Goal: Task Accomplishment & Management: Manage account settings

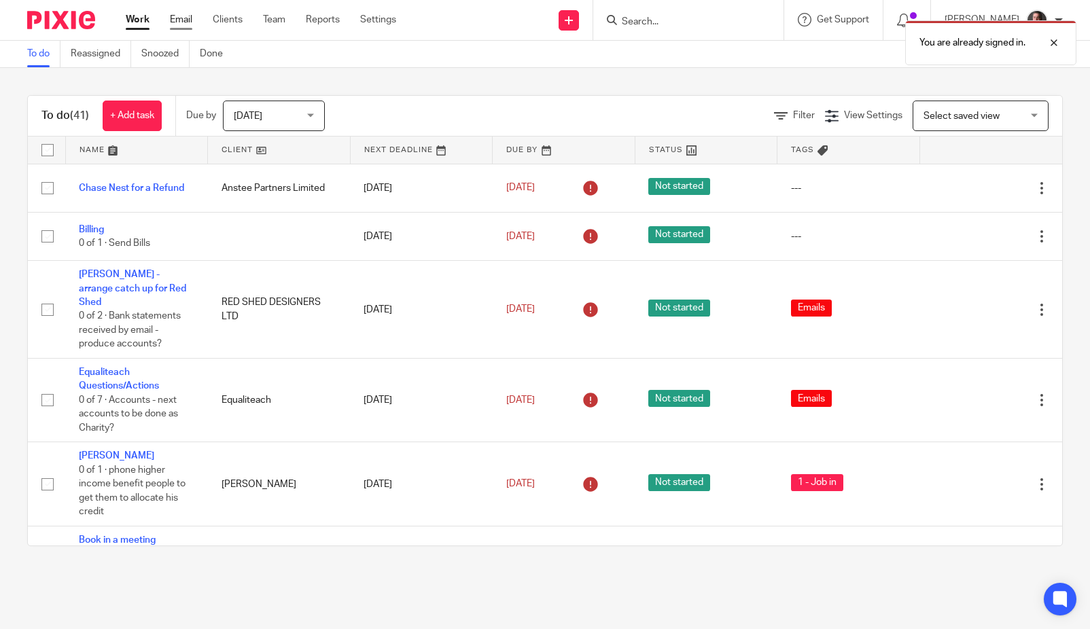
click at [179, 20] on link "Email" at bounding box center [181, 20] width 22 height 14
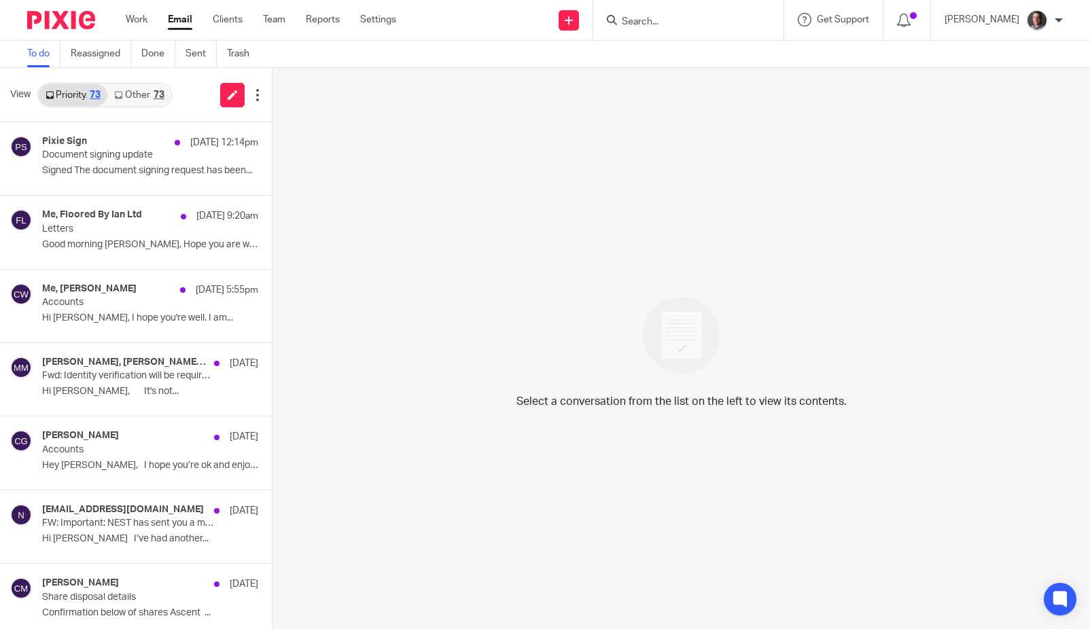
click at [183, 22] on link "Email" at bounding box center [180, 20] width 24 height 14
click at [145, 97] on link "Other 73" at bounding box center [138, 95] width 63 height 22
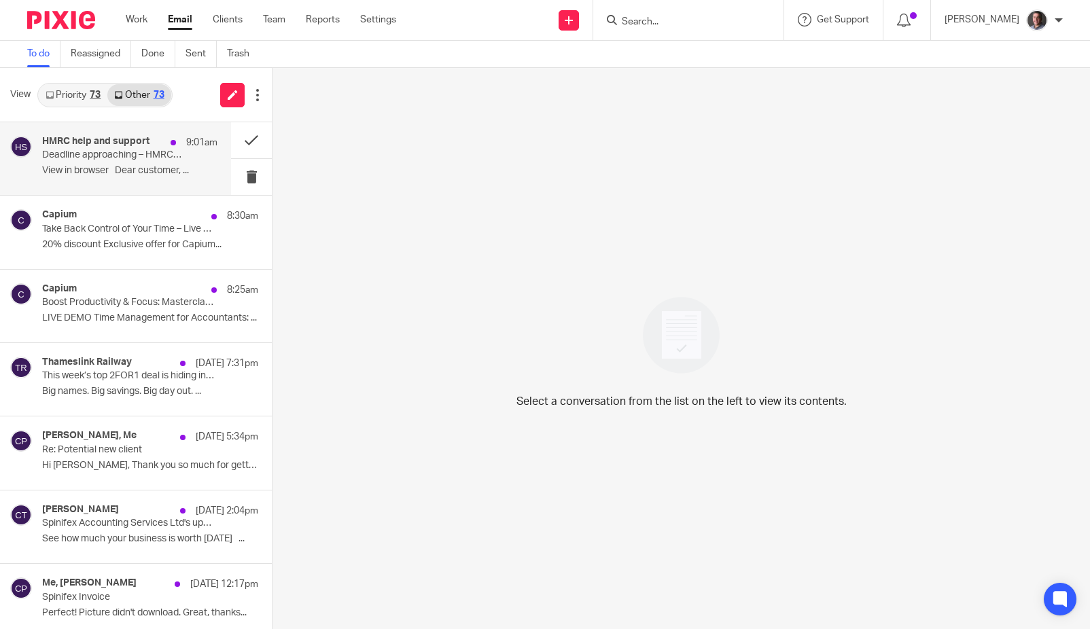
click at [103, 154] on p "Deadline approaching – HMRC money laundering supervision" at bounding box center [112, 156] width 140 height 12
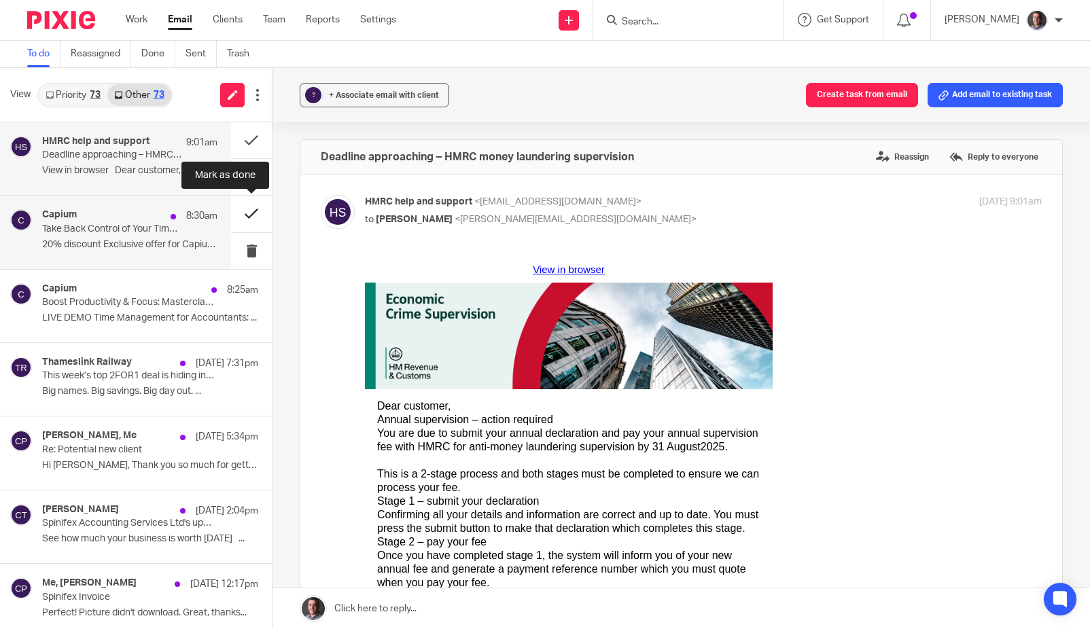
click at [252, 212] on button at bounding box center [251, 214] width 41 height 36
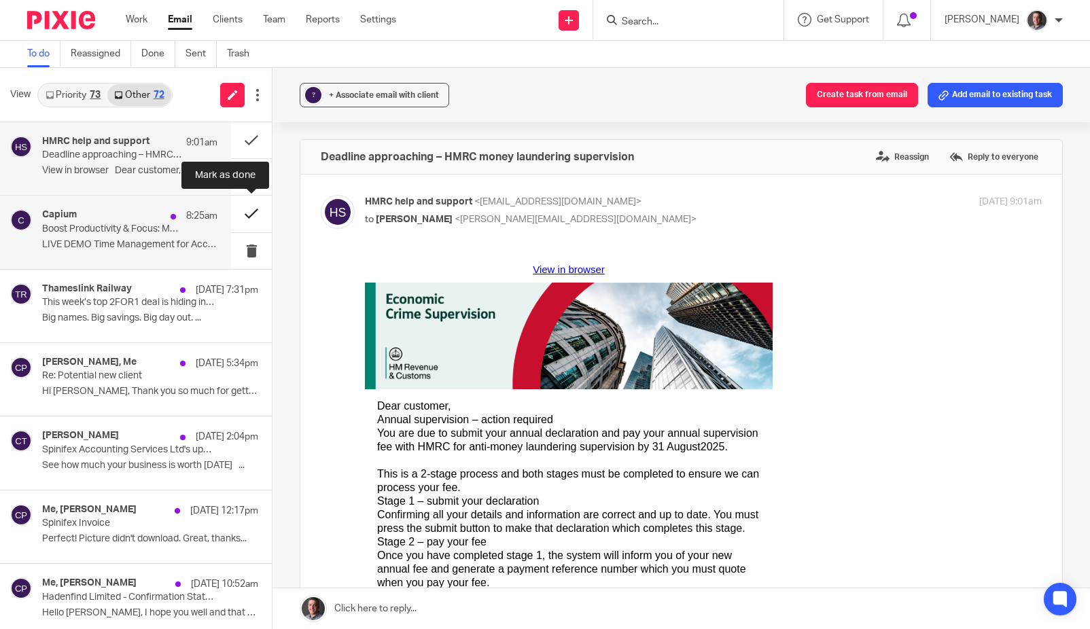
click at [251, 216] on button at bounding box center [251, 214] width 41 height 36
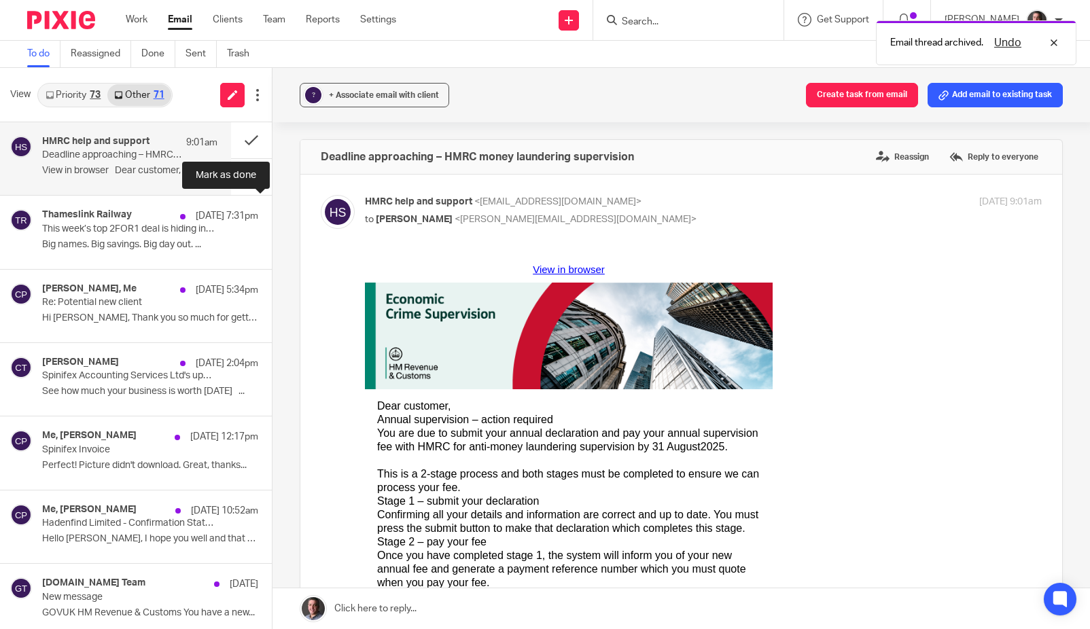
click at [272, 216] on button at bounding box center [277, 214] width 11 height 36
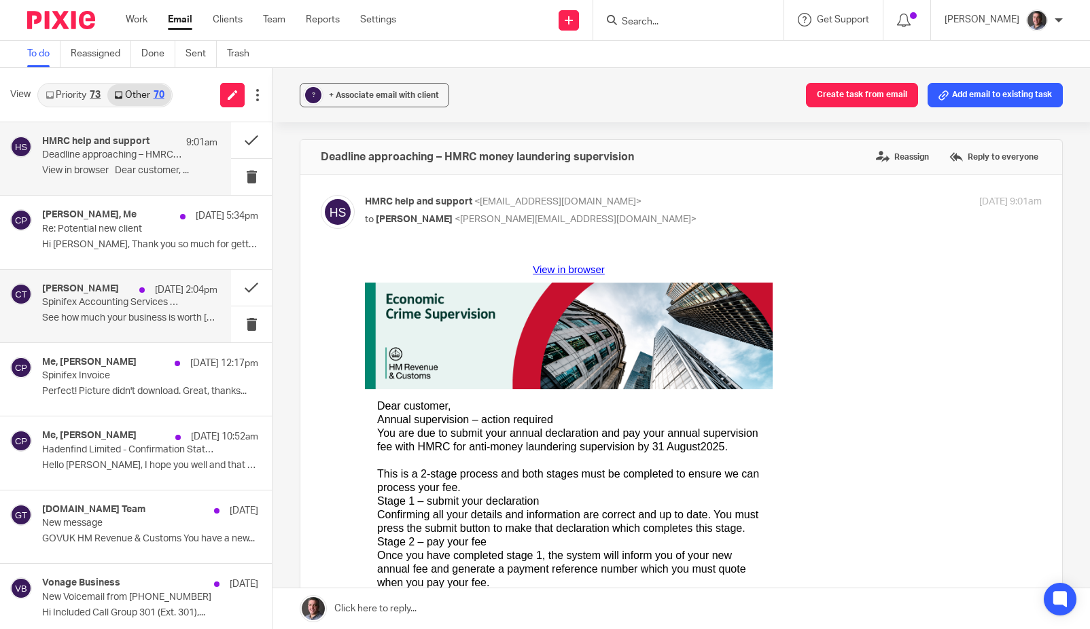
click at [139, 292] on div at bounding box center [141, 289] width 5 height 5
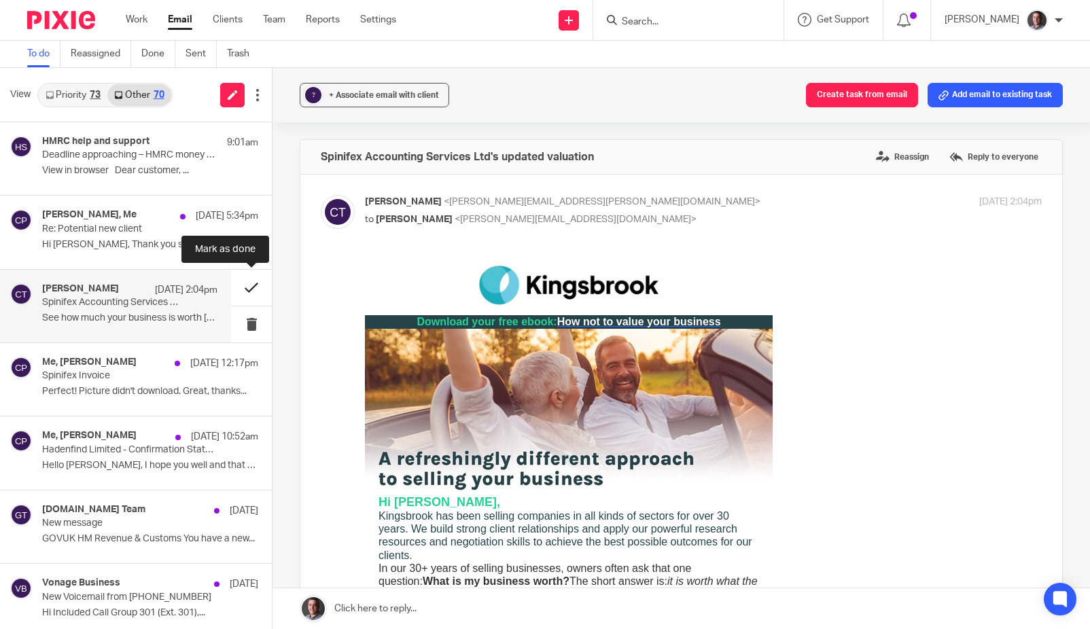
click at [249, 287] on button at bounding box center [251, 288] width 41 height 36
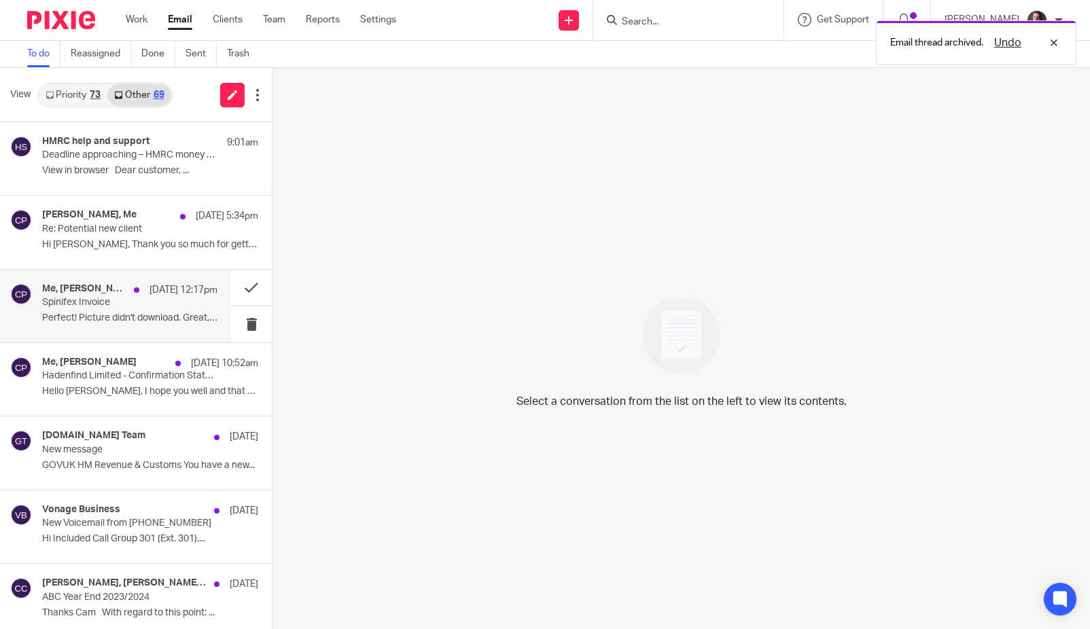
click at [119, 300] on p "Spinifex Invoice" at bounding box center [112, 303] width 140 height 12
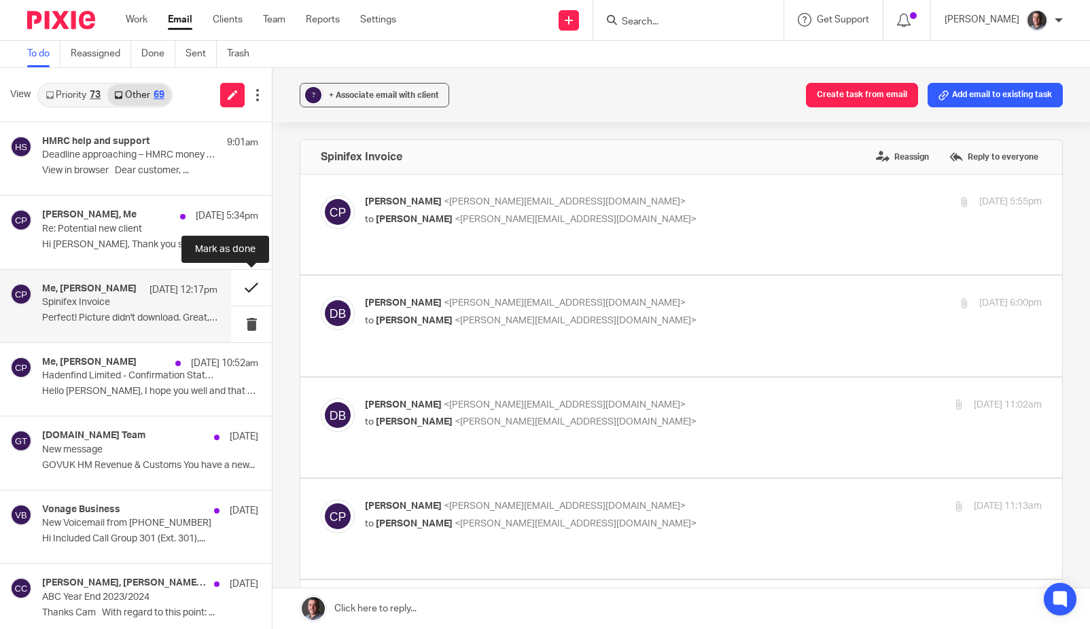
click at [250, 287] on button at bounding box center [251, 288] width 41 height 36
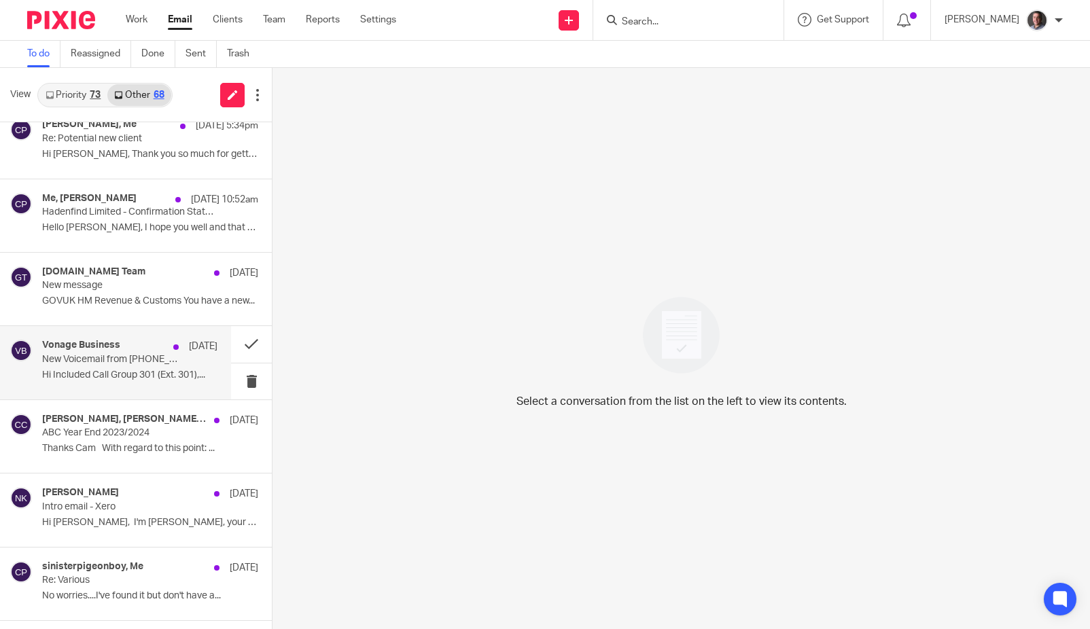
scroll to position [95, 0]
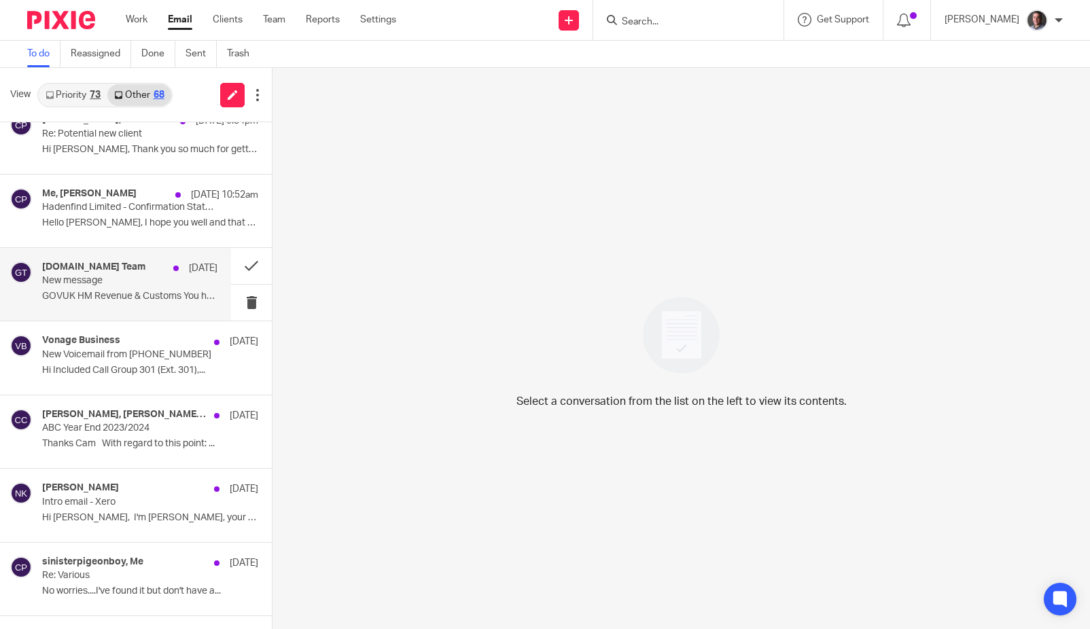
click at [112, 268] on div "Gov.uk Team 16 Aug" at bounding box center [129, 269] width 175 height 14
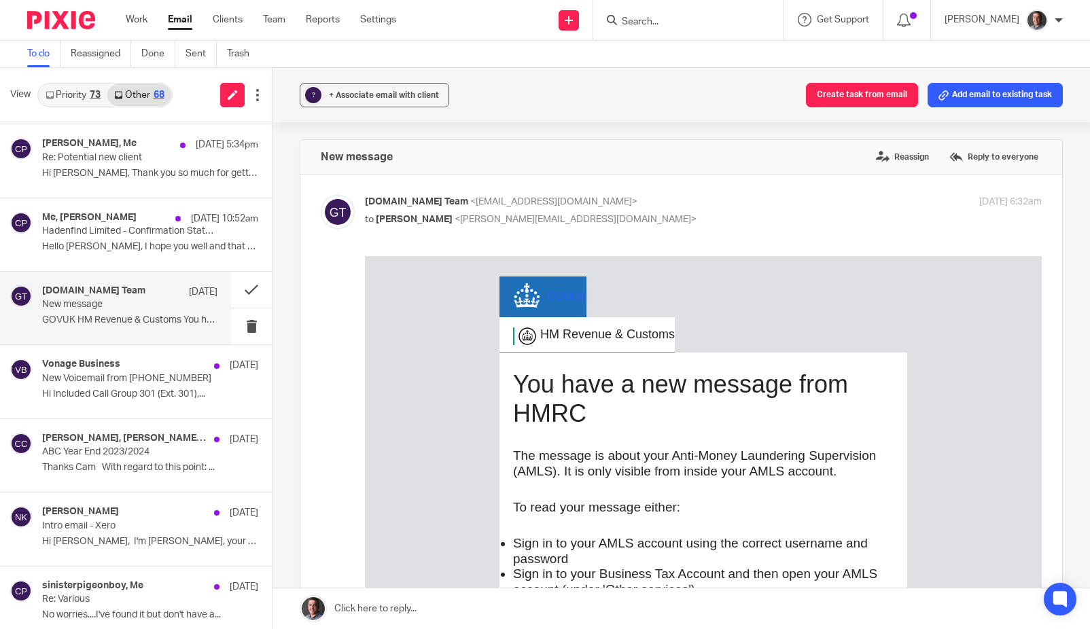
scroll to position [0, 0]
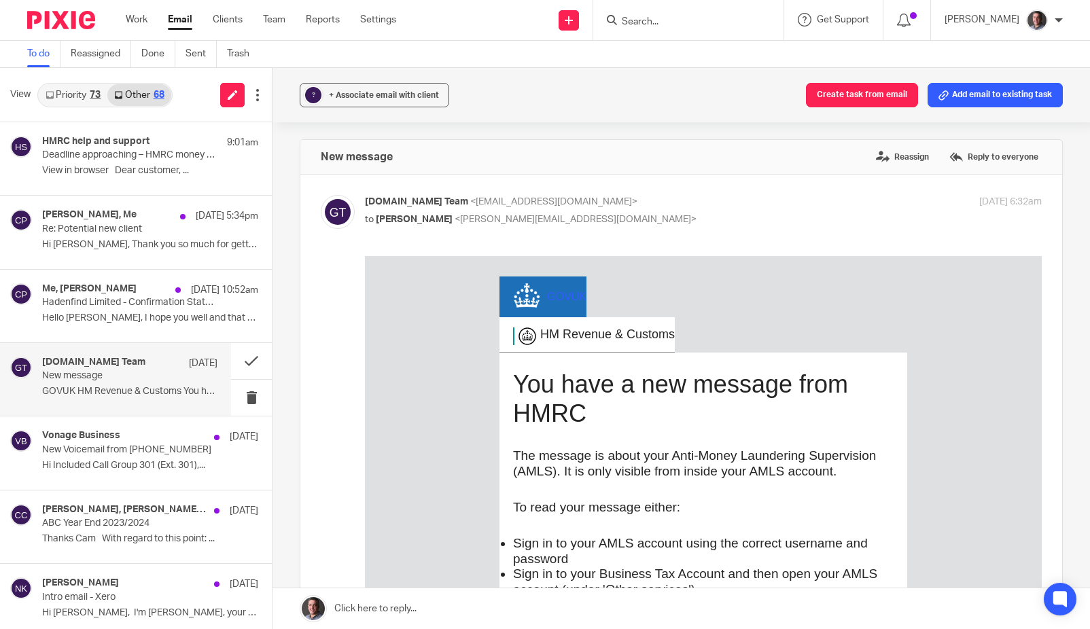
click at [85, 94] on link "Priority 73" at bounding box center [73, 95] width 69 height 22
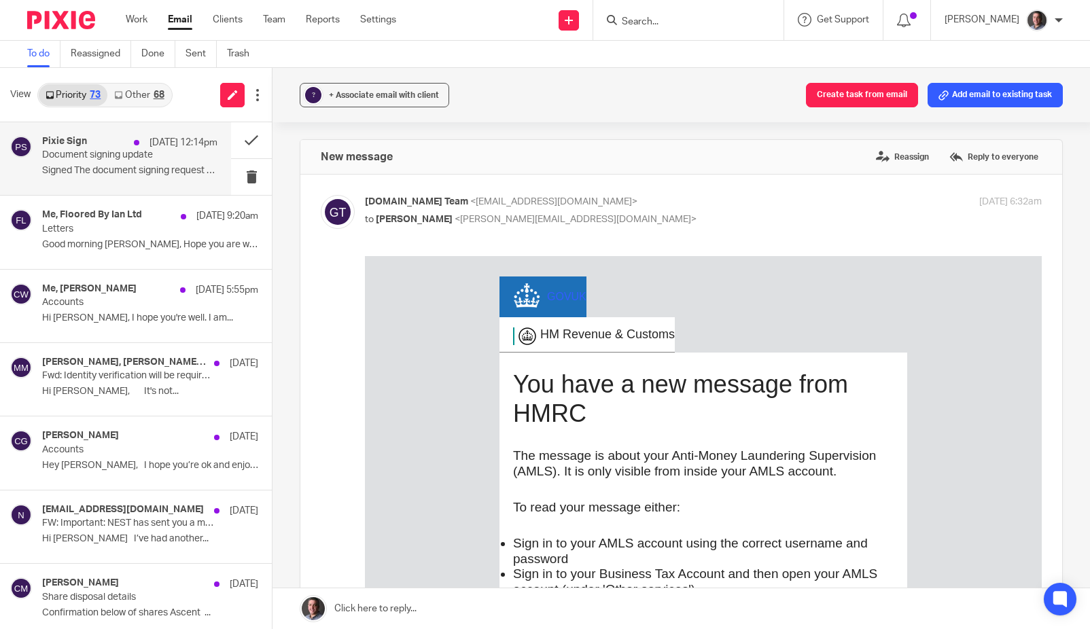
click at [116, 155] on p "Document signing update" at bounding box center [112, 156] width 140 height 12
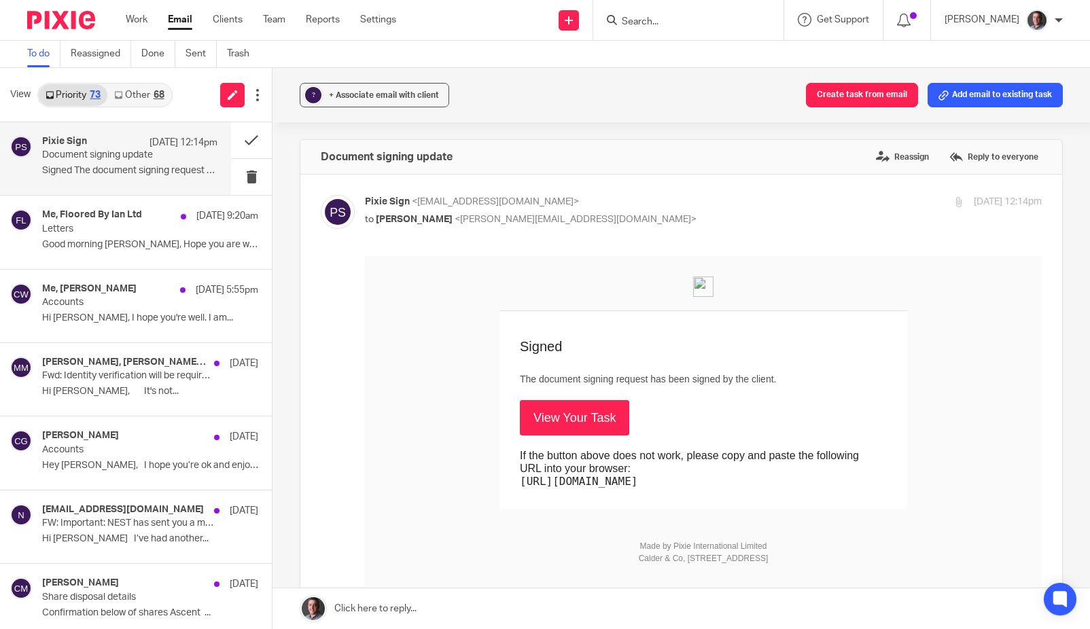
click at [591, 421] on link "View Your Task" at bounding box center [574, 417] width 109 height 35
click at [254, 140] on button at bounding box center [251, 140] width 41 height 36
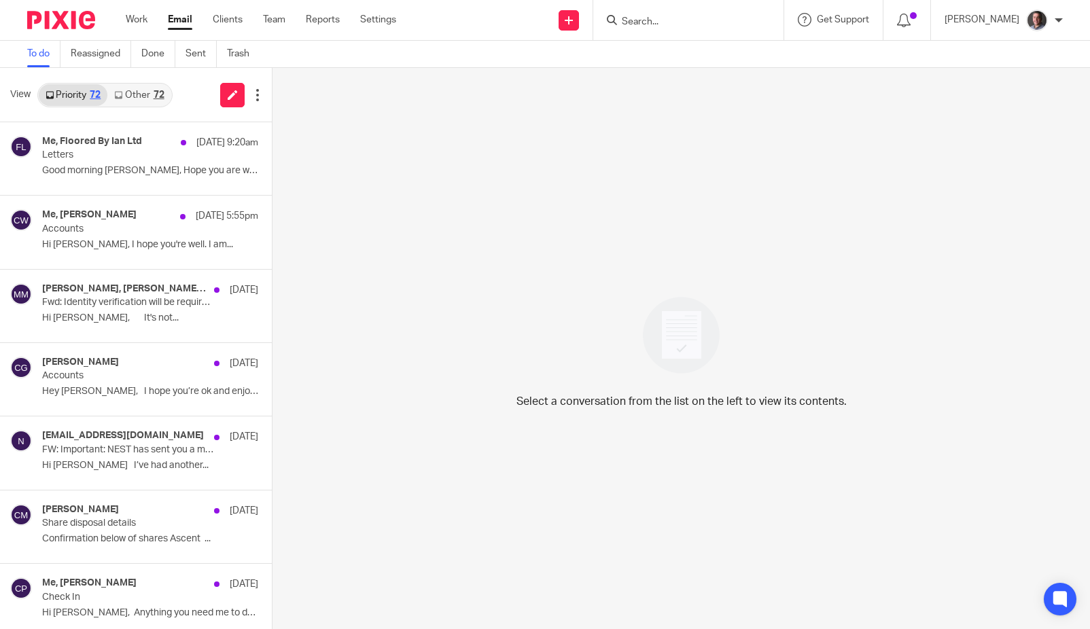
click at [143, 94] on link "Other 72" at bounding box center [138, 95] width 63 height 22
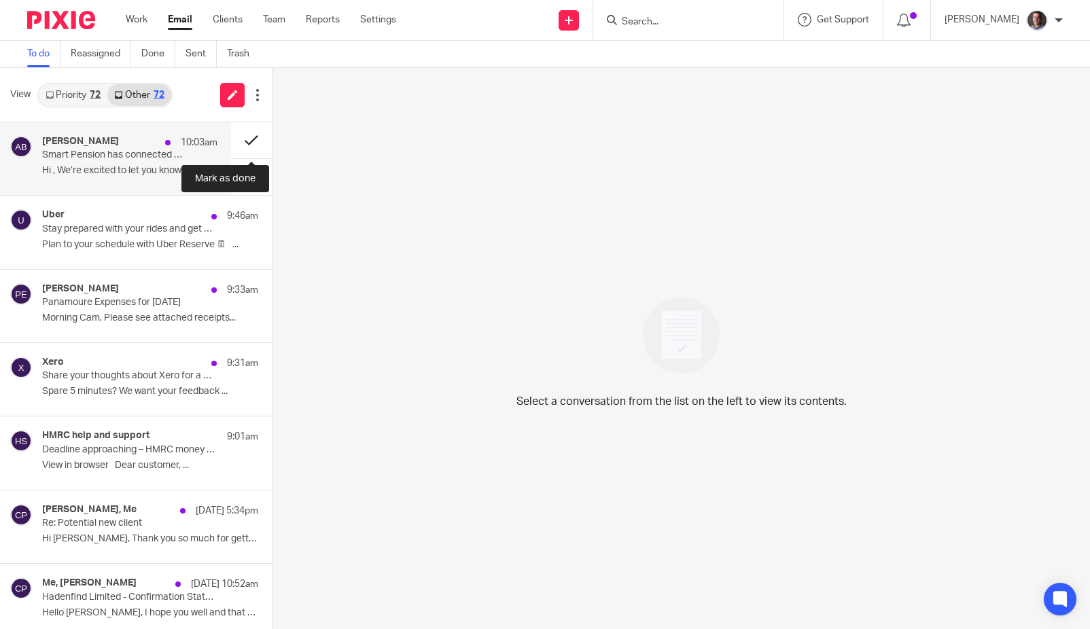
click at [251, 139] on button at bounding box center [251, 140] width 41 height 36
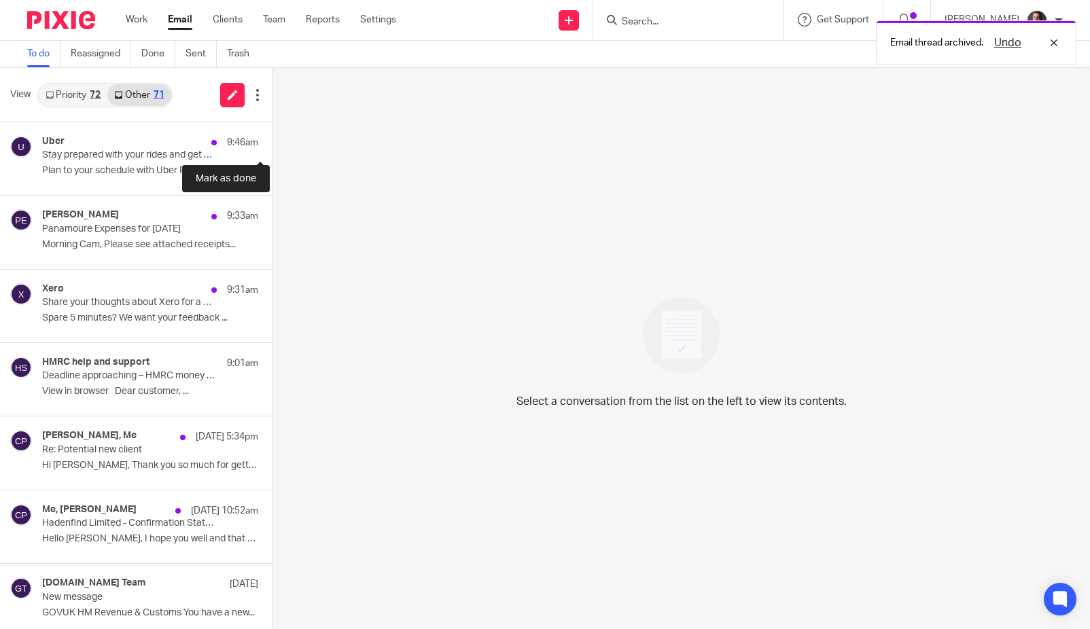
click at [272, 139] on button at bounding box center [277, 140] width 11 height 36
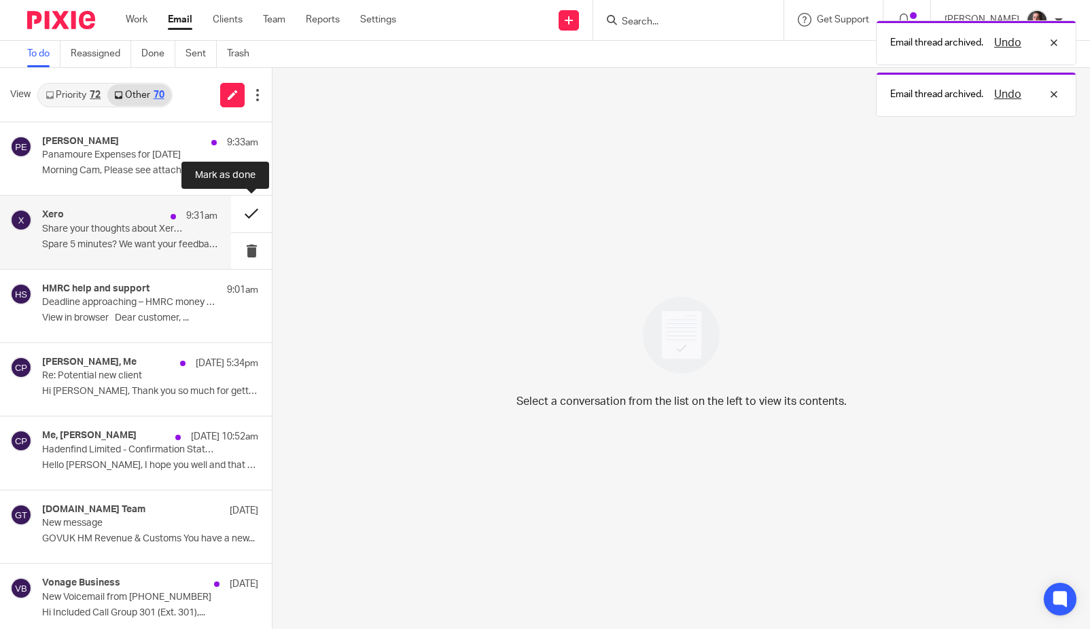
click at [252, 213] on button at bounding box center [251, 214] width 41 height 36
